Goal: Understand process/instructions: Learn how to perform a task or action

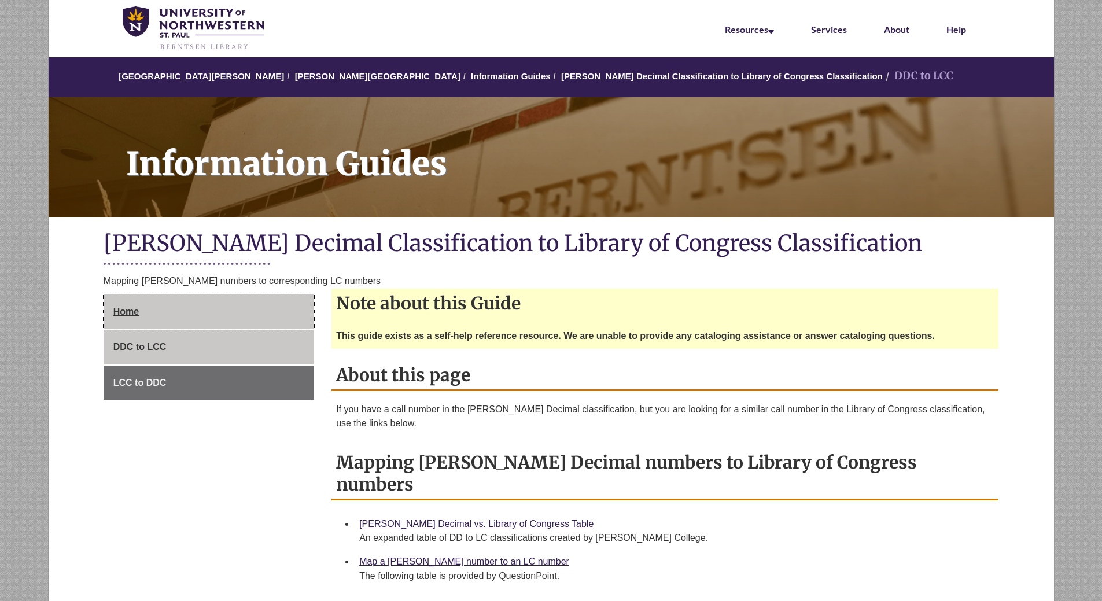
scroll to position [58, 0]
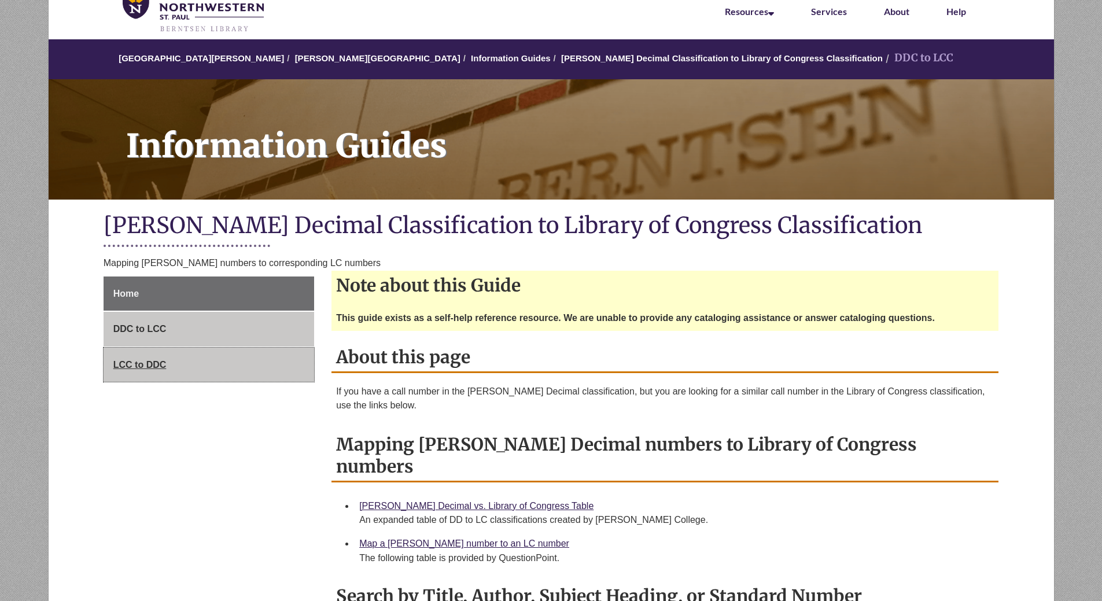
click at [160, 360] on span "LCC to DDC" at bounding box center [139, 365] width 53 height 10
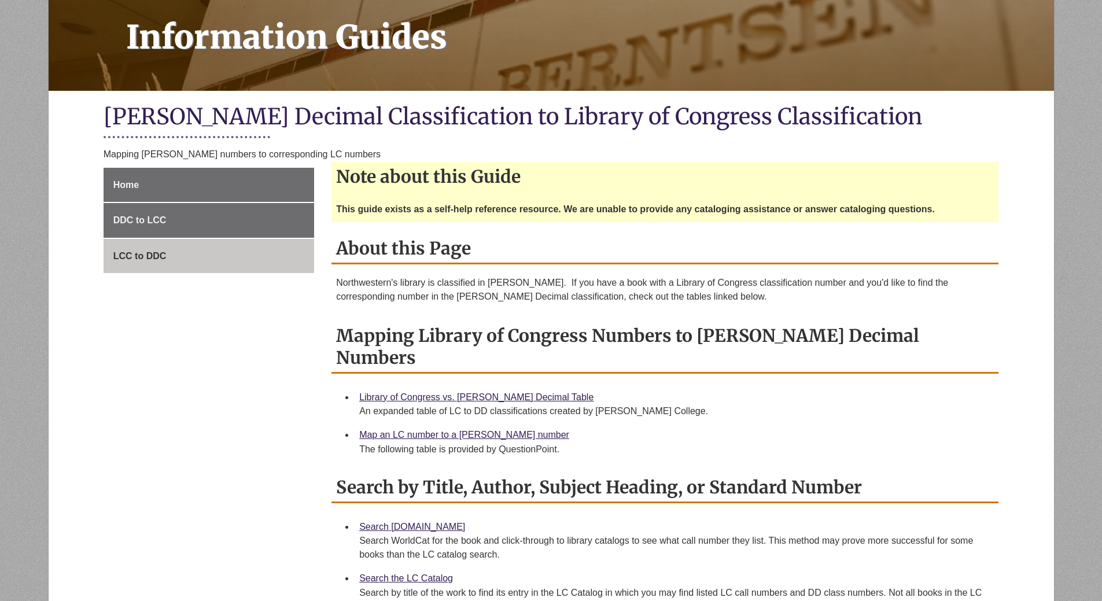
scroll to position [174, 0]
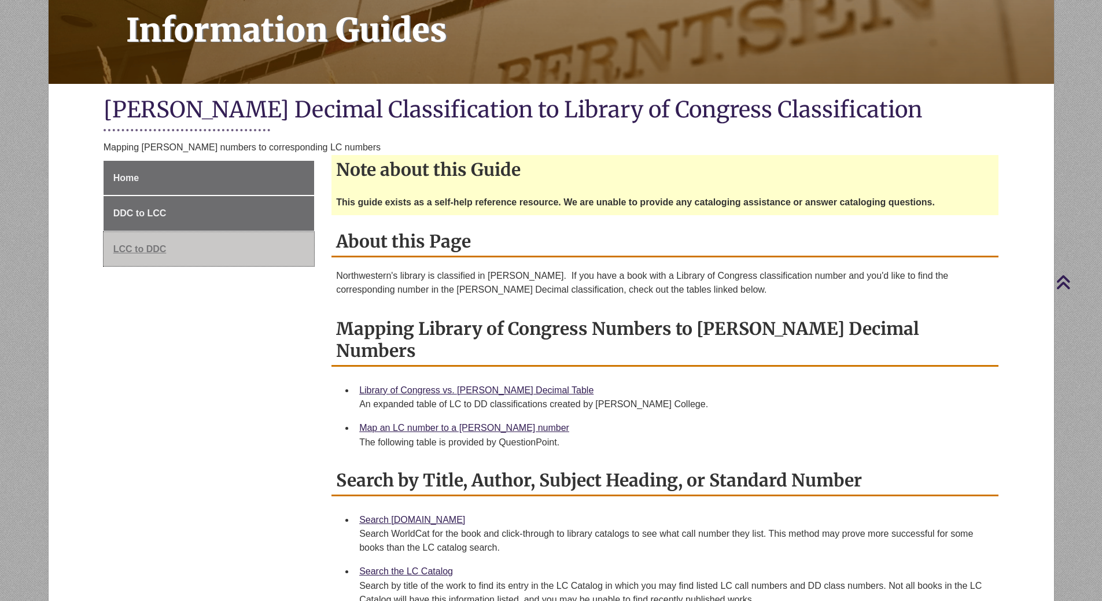
click at [145, 249] on span "LCC to DDC" at bounding box center [139, 249] width 53 height 10
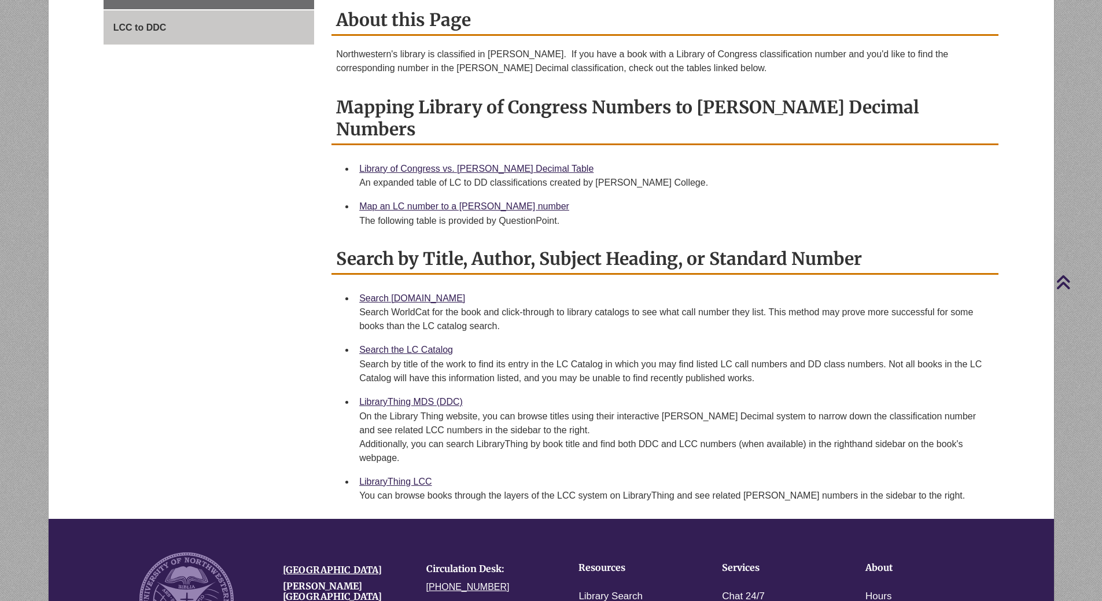
scroll to position [289, 0]
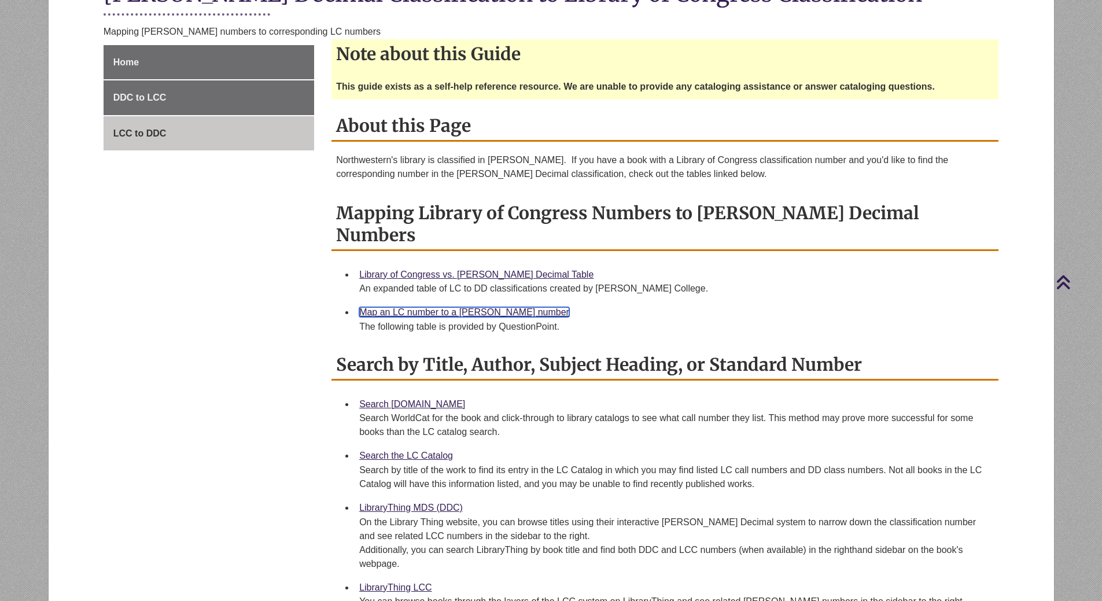
click at [439, 307] on link "Map an LC number to a [PERSON_NAME] number" at bounding box center [464, 312] width 210 height 10
